Goal: Information Seeking & Learning: Learn about a topic

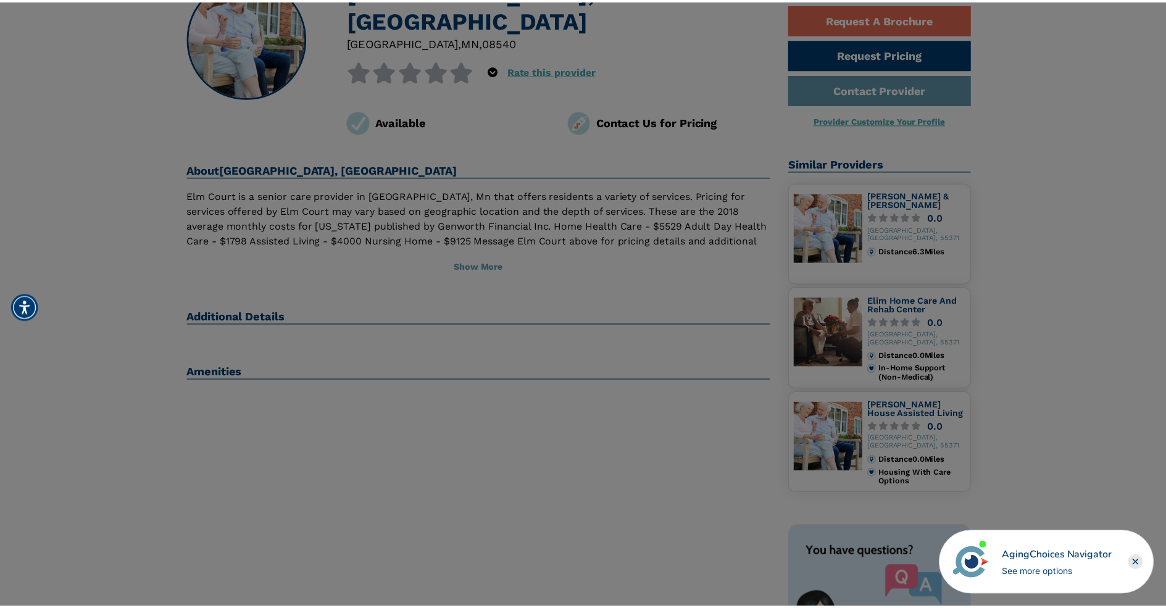
scroll to position [123, 0]
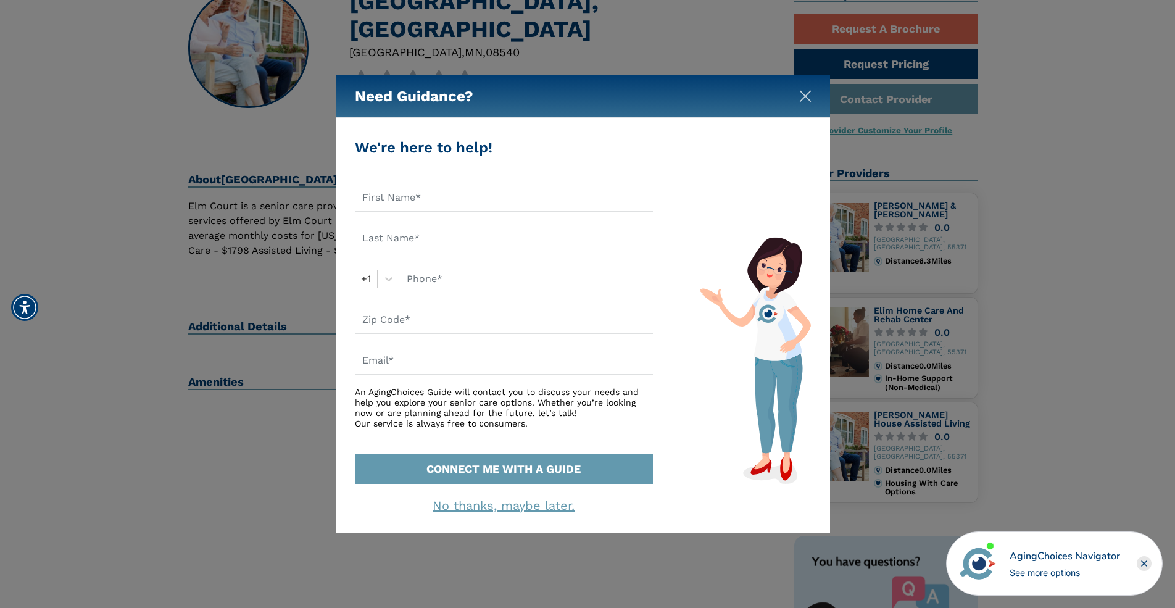
click at [808, 97] on img "Close" at bounding box center [805, 96] width 12 height 12
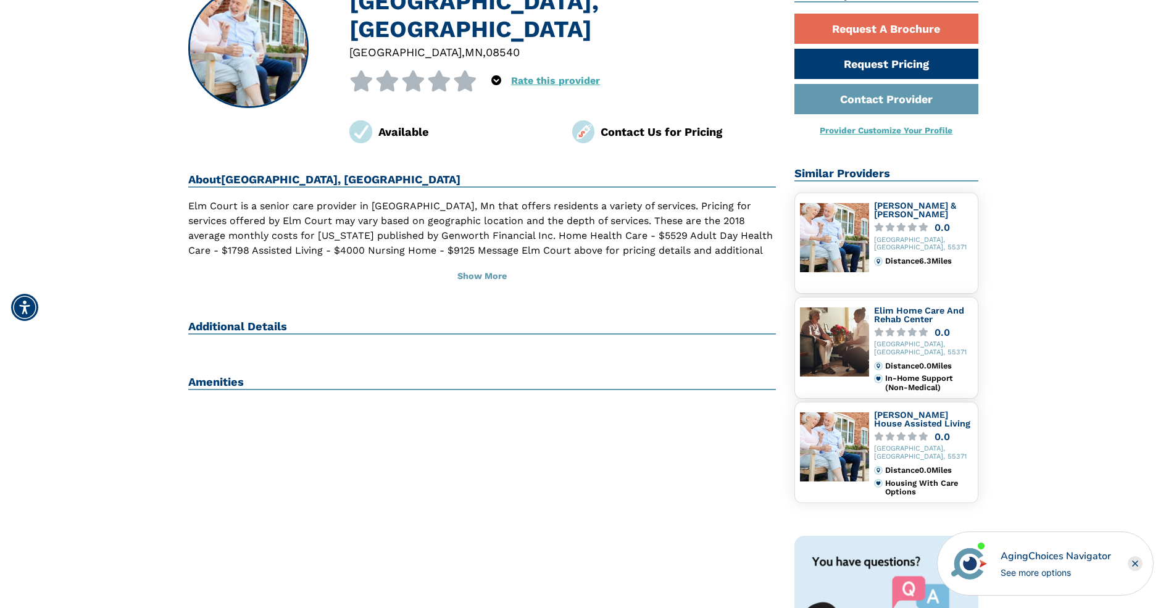
click at [199, 320] on h2 "Additional Details" at bounding box center [482, 327] width 588 height 15
click at [216, 375] on h2 "Amenities" at bounding box center [482, 382] width 588 height 15
click at [484, 263] on button "Show More" at bounding box center [482, 276] width 588 height 27
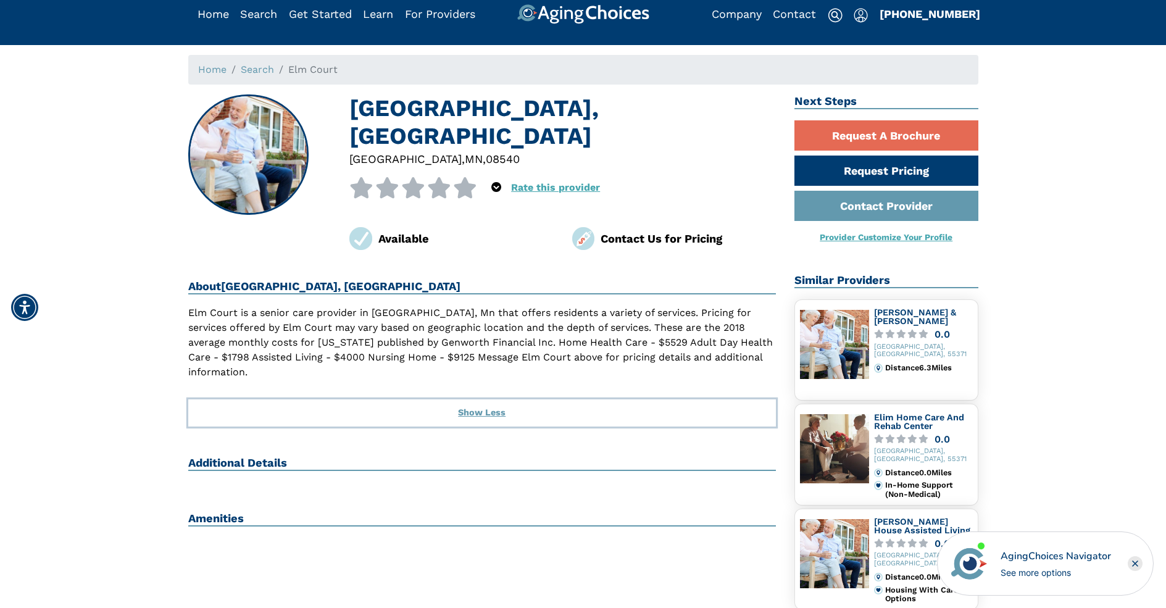
scroll to position [0, 0]
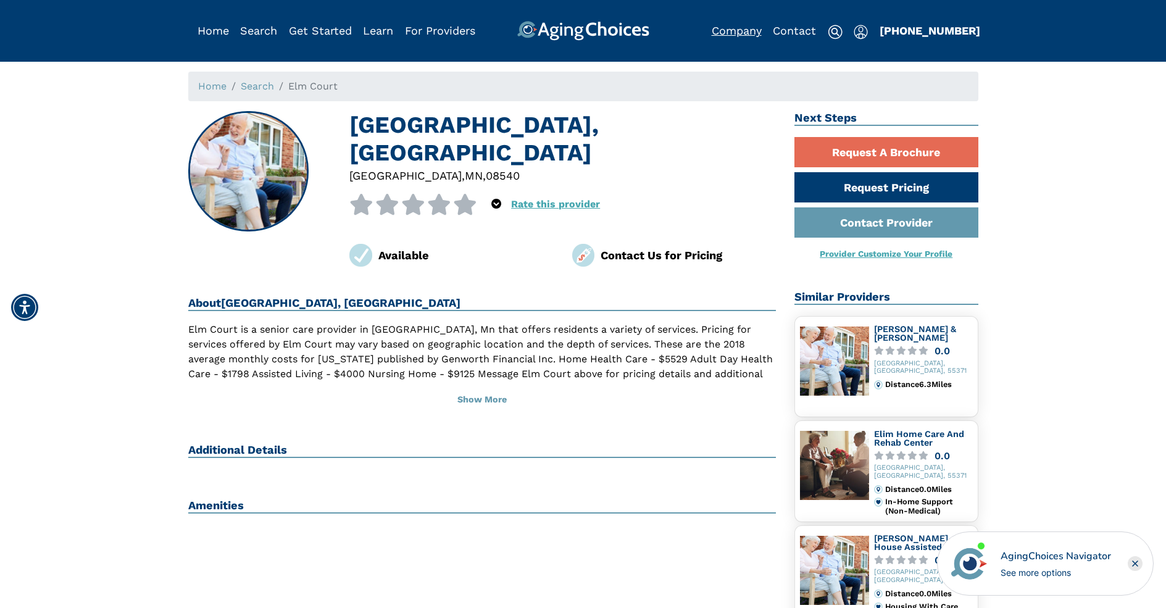
click at [741, 31] on link "Company" at bounding box center [737, 30] width 50 height 13
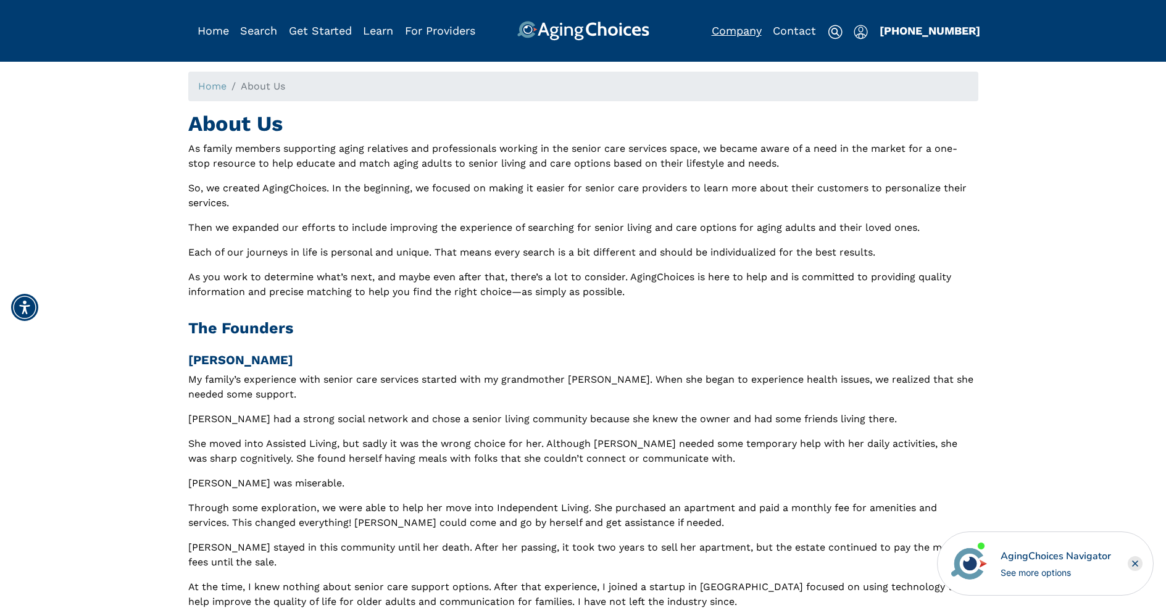
click at [743, 29] on link "Company" at bounding box center [737, 30] width 50 height 13
click at [447, 30] on link "For Providers" at bounding box center [440, 30] width 70 height 13
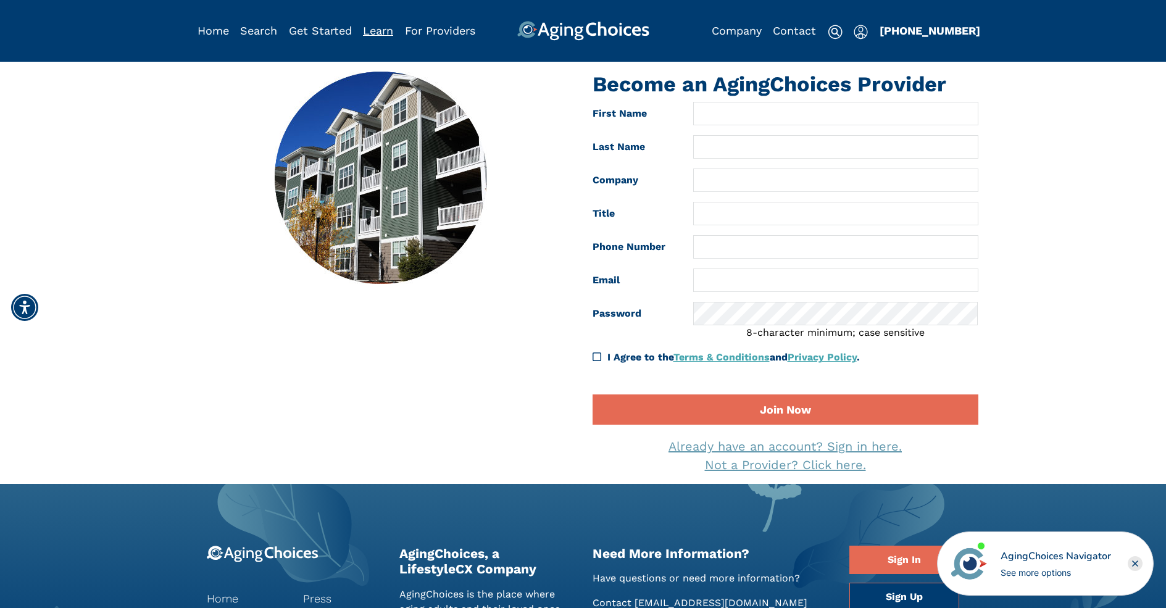
click at [382, 28] on link "Learn" at bounding box center [378, 30] width 30 height 13
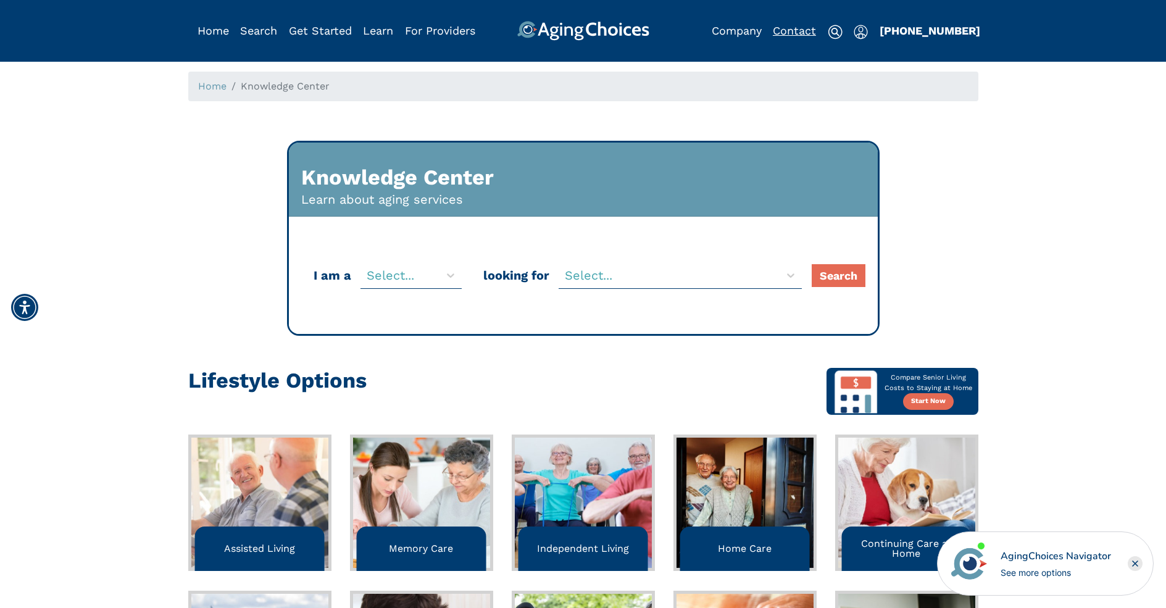
click at [804, 27] on link "Contact" at bounding box center [794, 30] width 43 height 13
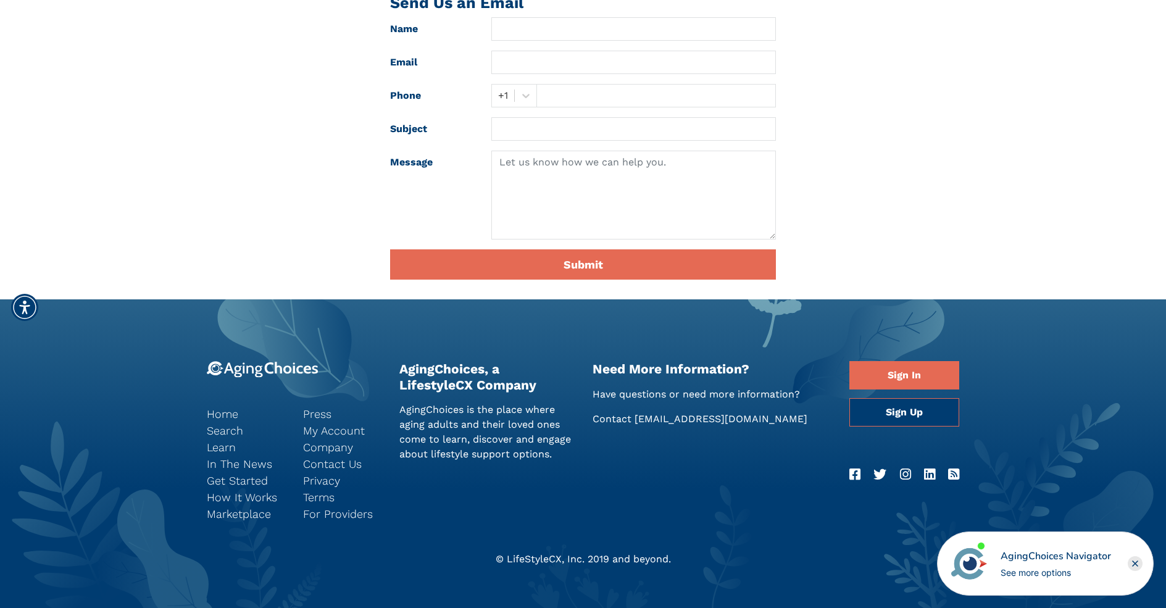
scroll to position [305, 0]
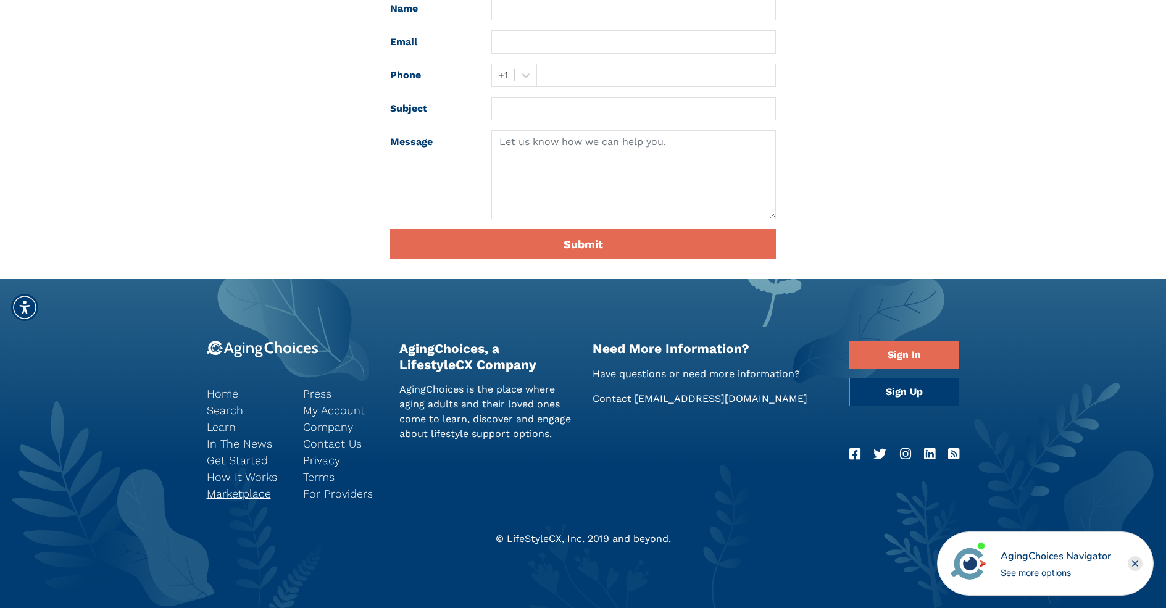
click at [252, 493] on link "Marketplace" at bounding box center [246, 493] width 78 height 17
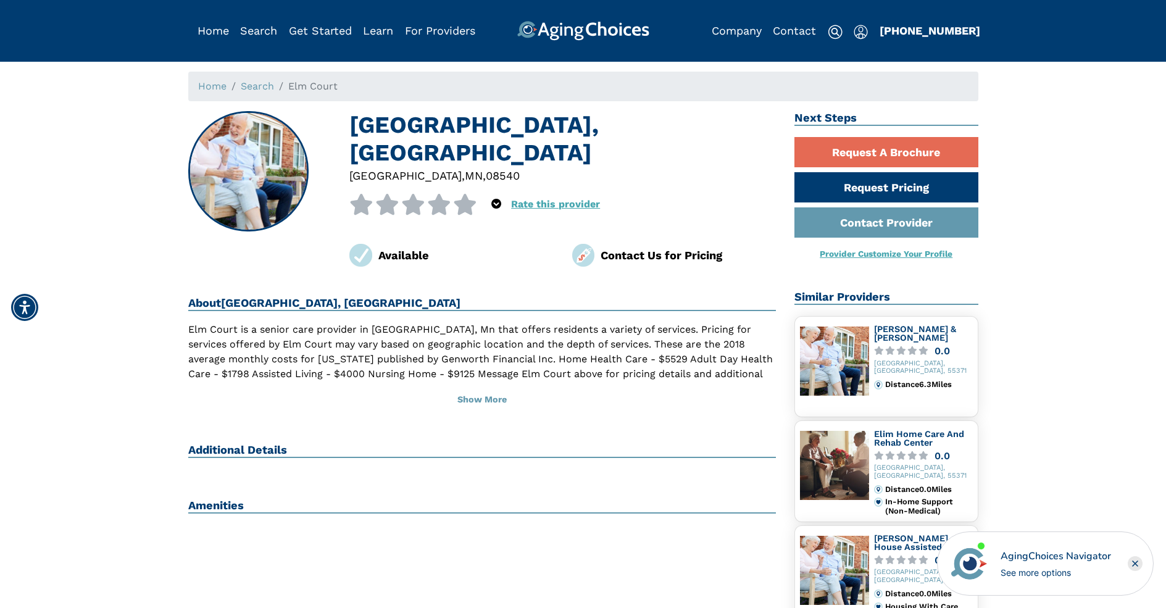
click at [209, 92] on li "Home" at bounding box center [212, 86] width 28 height 15
click at [895, 225] on link "Contact Provider" at bounding box center [886, 222] width 184 height 30
click at [907, 256] on link "Provider Customize Your Profile" at bounding box center [886, 254] width 133 height 10
click at [497, 386] on button "Show More" at bounding box center [482, 399] width 588 height 27
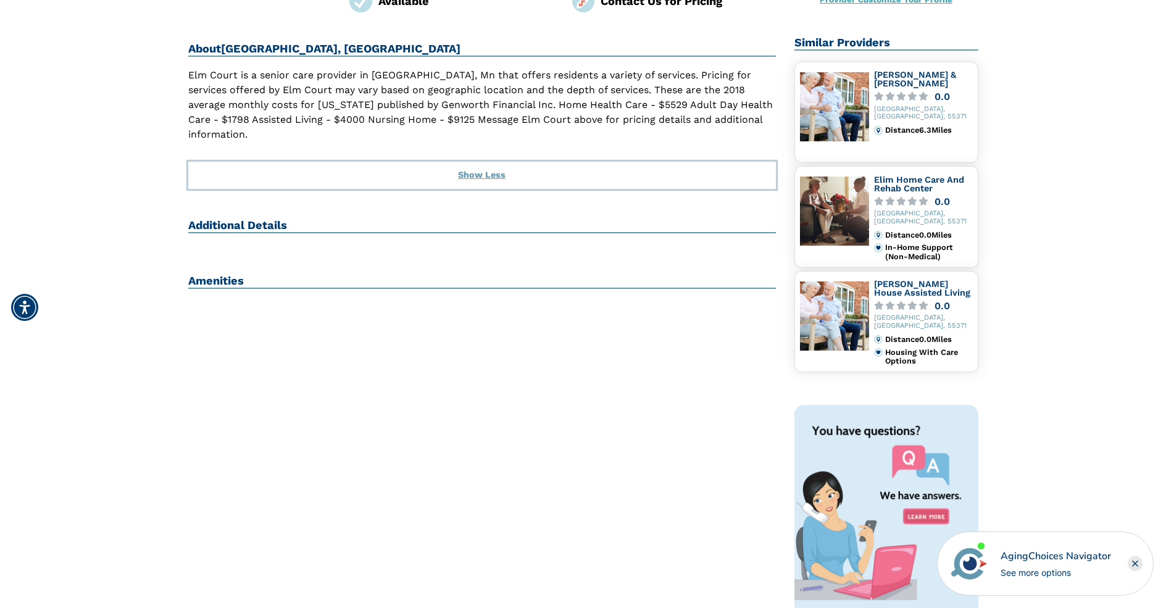
scroll to position [247, 0]
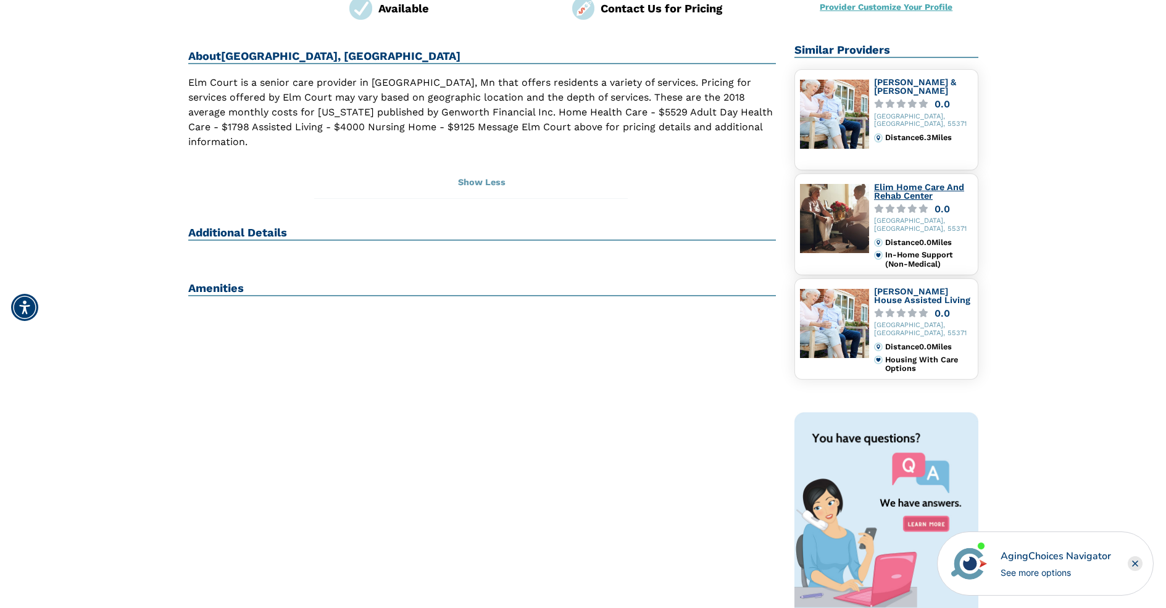
click at [900, 189] on link "Elim Home Care And Rehab Center" at bounding box center [919, 191] width 90 height 19
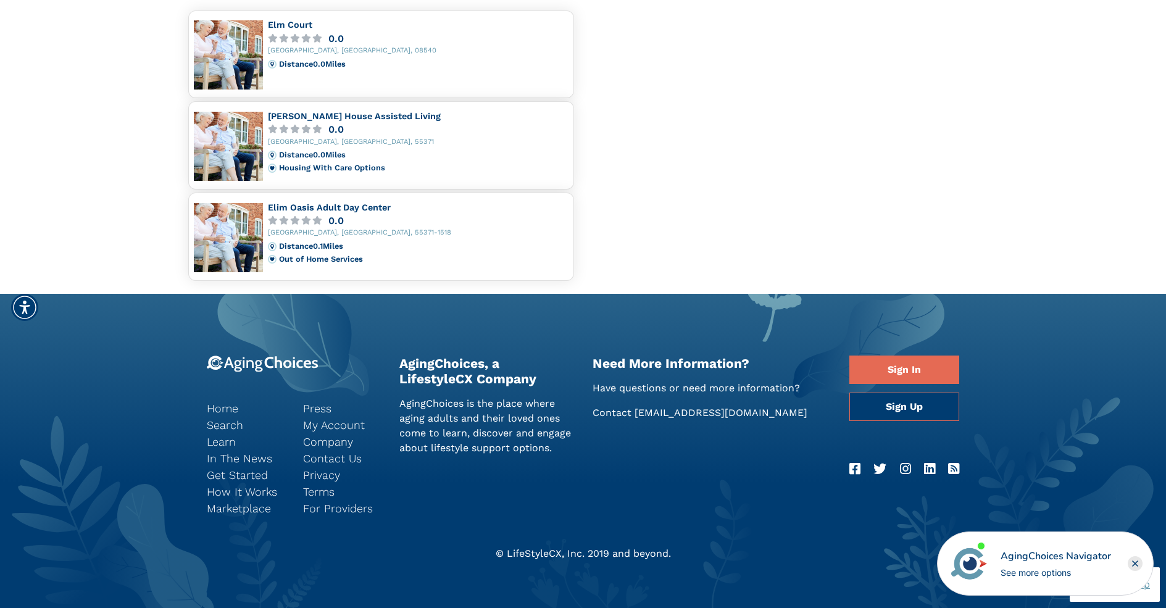
scroll to position [973, 0]
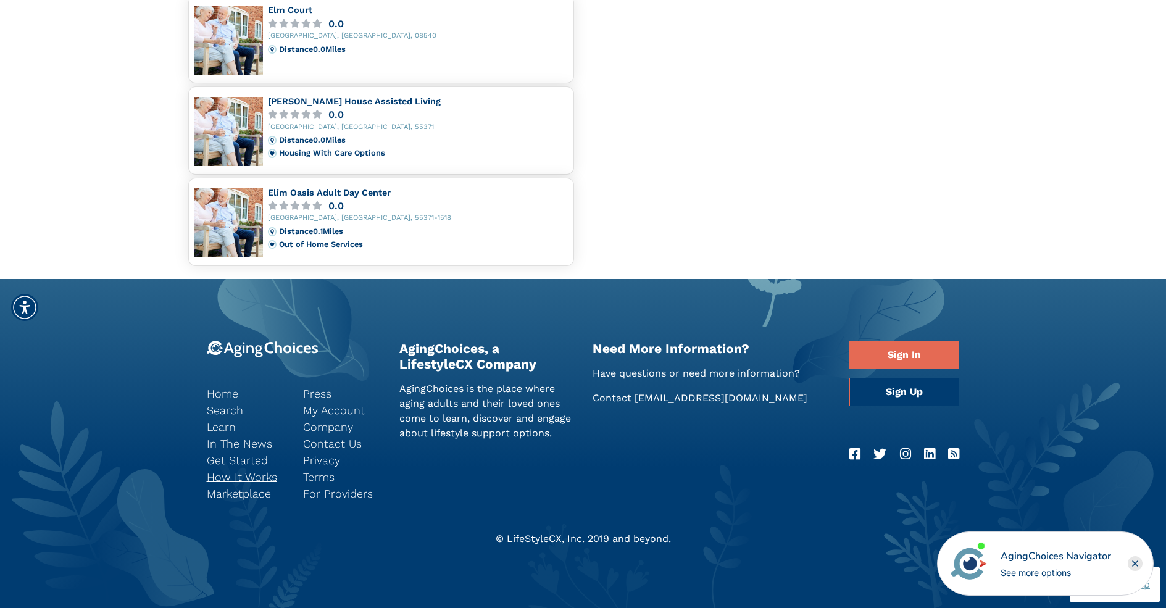
click at [251, 478] on link "How It Works" at bounding box center [246, 476] width 78 height 17
